Goal: Information Seeking & Learning: Learn about a topic

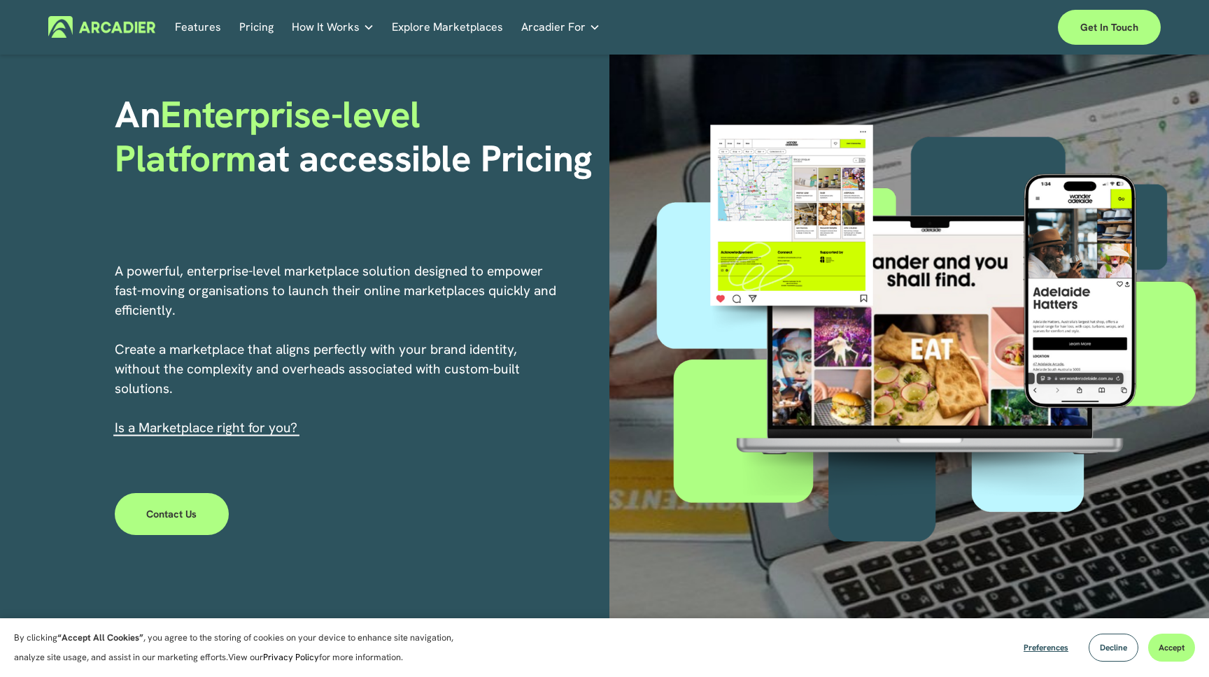
scroll to position [95, 0]
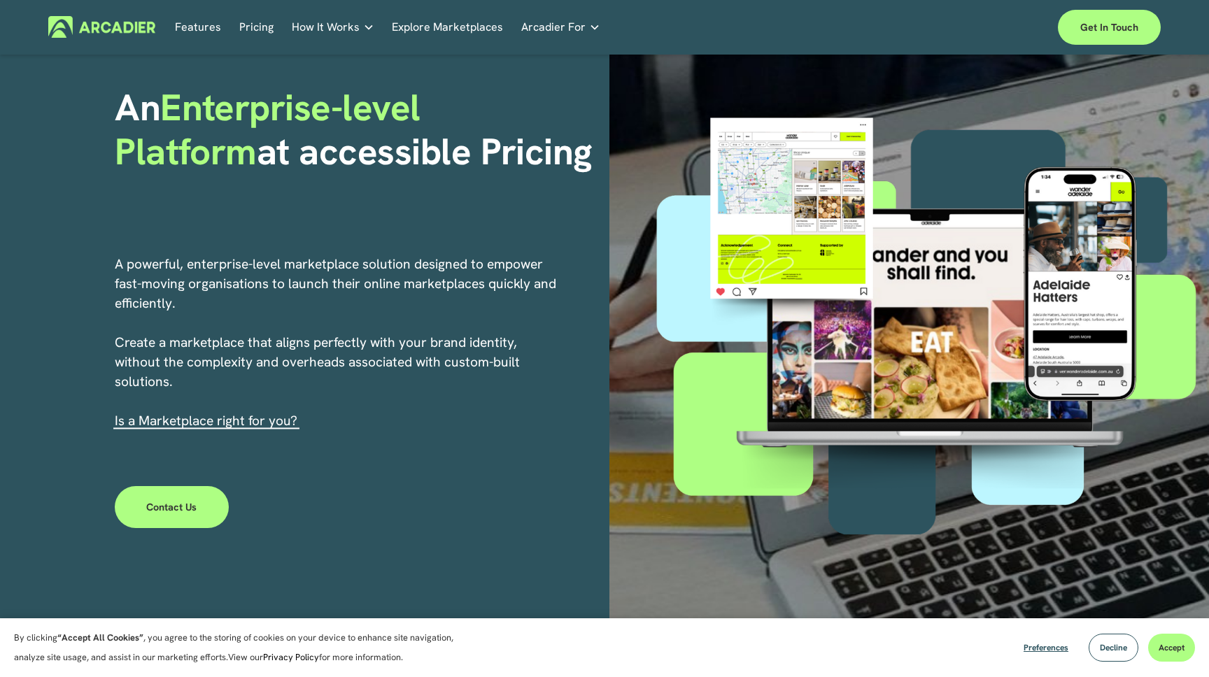
click at [202, 28] on link "Features" at bounding box center [198, 27] width 46 height 22
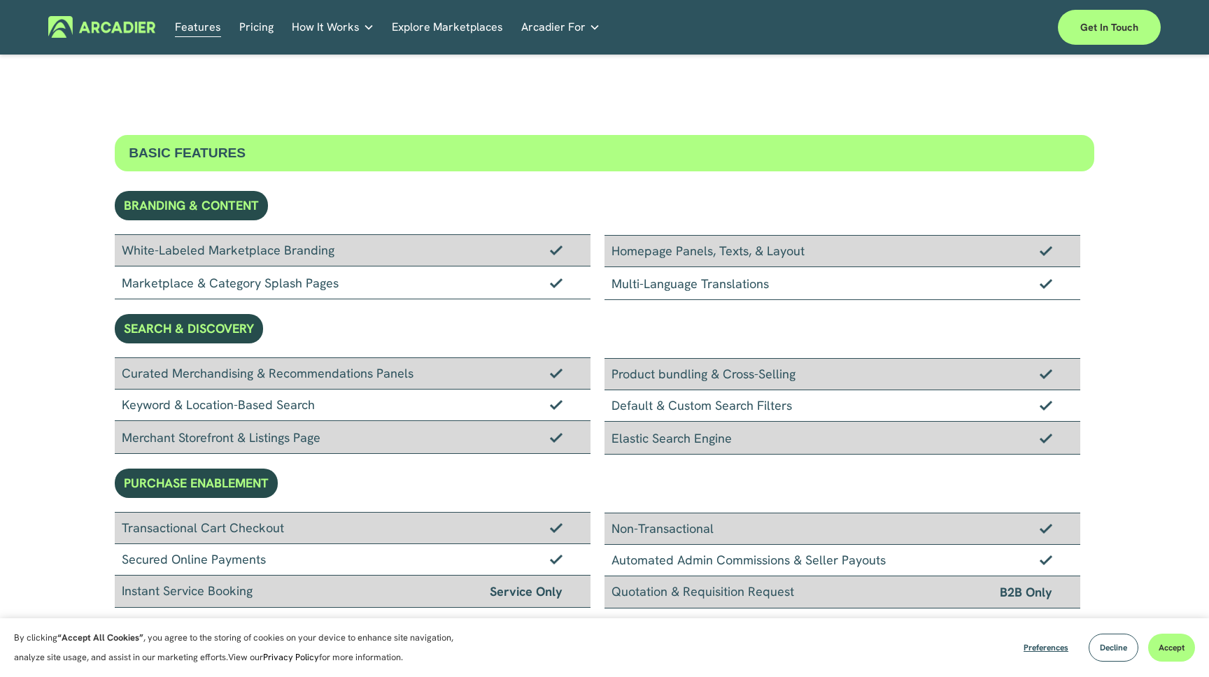
click at [264, 30] on link "Pricing" at bounding box center [256, 27] width 34 height 22
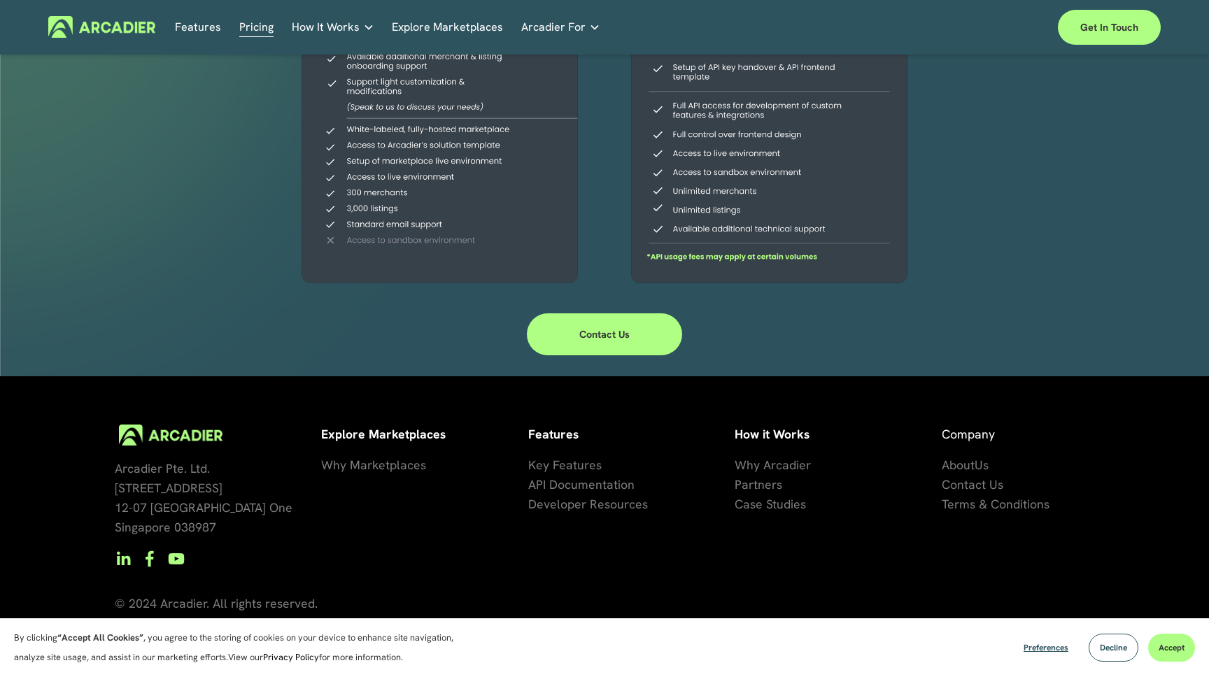
scroll to position [393, 0]
click at [557, 462] on span "Key Features" at bounding box center [564, 466] width 73 height 16
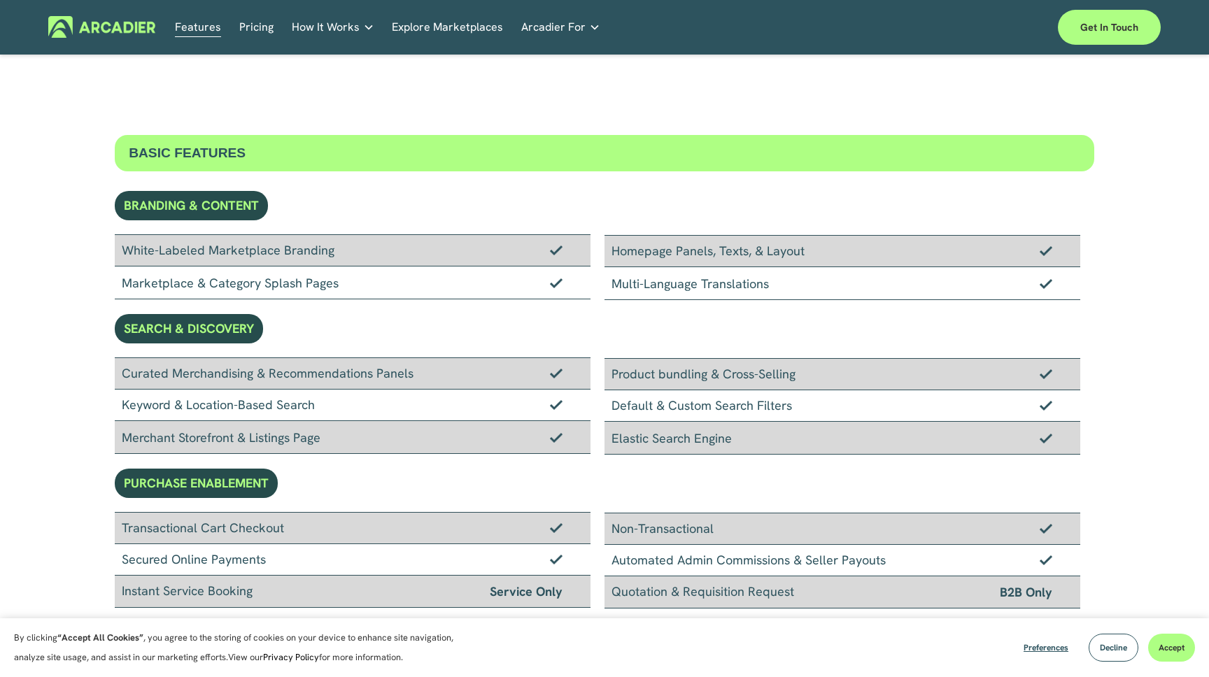
click at [323, 20] on span "How It Works" at bounding box center [326, 27] width 68 height 20
click at [446, 31] on link "Explore Marketplaces" at bounding box center [447, 27] width 111 height 22
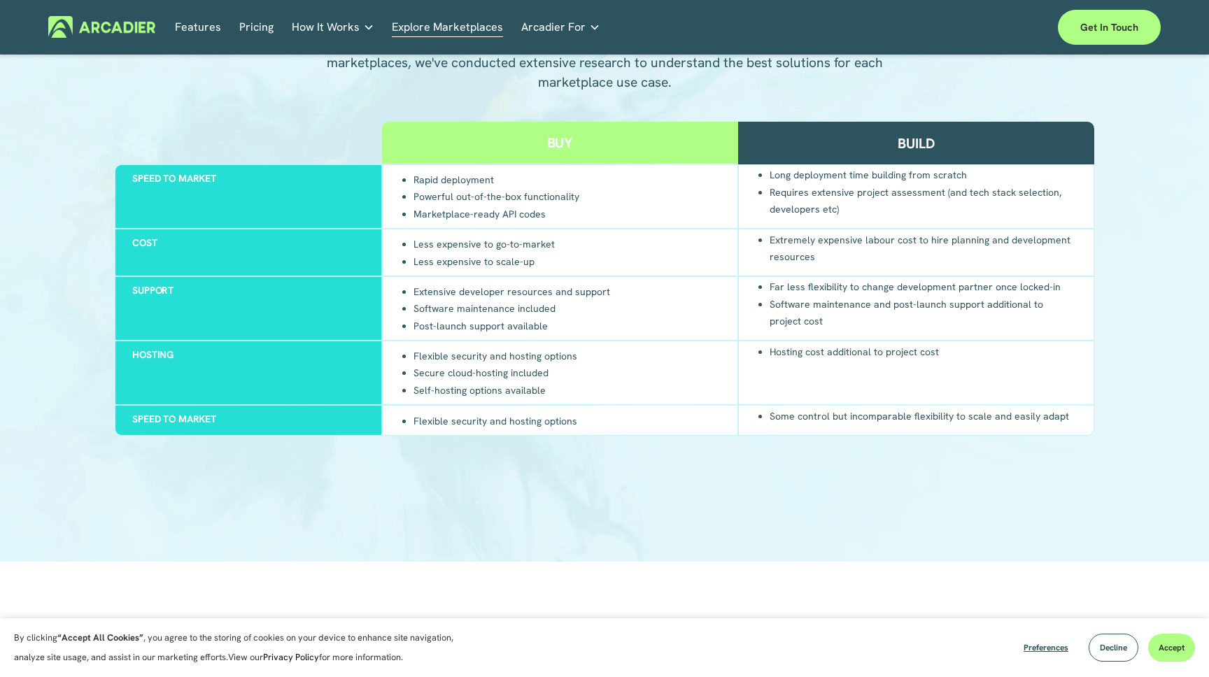
scroll to position [1423, 0]
